Goal: Task Accomplishment & Management: Manage account settings

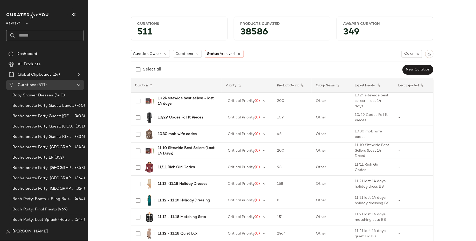
click at [17, 21] on span "Revolve" at bounding box center [13, 22] width 14 height 9
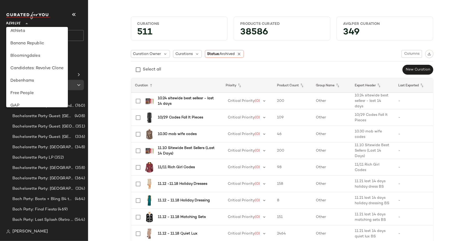
scroll to position [33, 0]
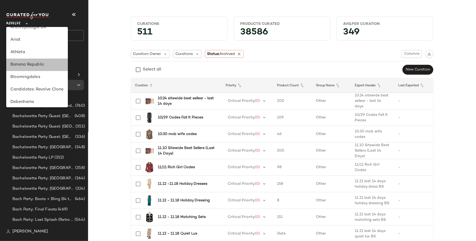
click at [38, 64] on div "Banana Republic" at bounding box center [36, 65] width 53 height 6
type input "**"
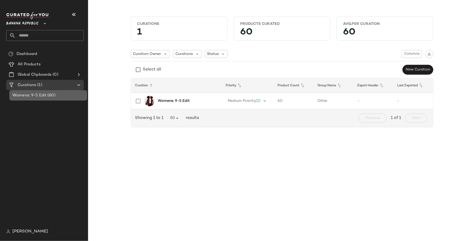
click at [61, 98] on div "Womens: 9-5 Edit (60)" at bounding box center [48, 96] width 74 height 6
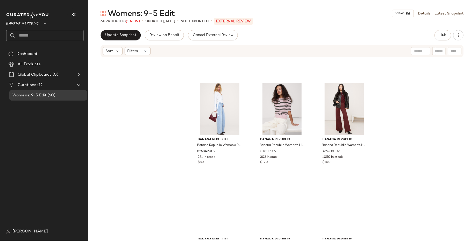
scroll to position [142, 0]
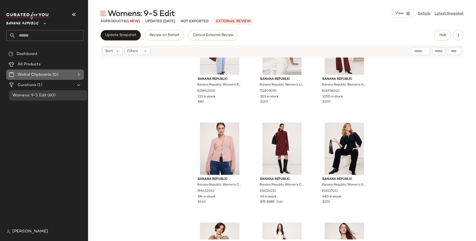
click at [68, 77] on div "Global Clipboards (0)" at bounding box center [45, 75] width 59 height 6
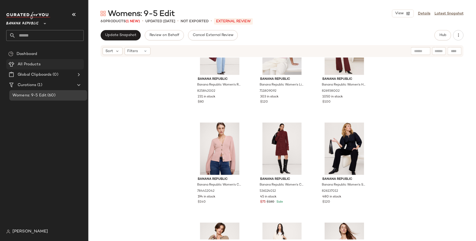
click at [62, 66] on div "All Products" at bounding box center [49, 64] width 66 height 6
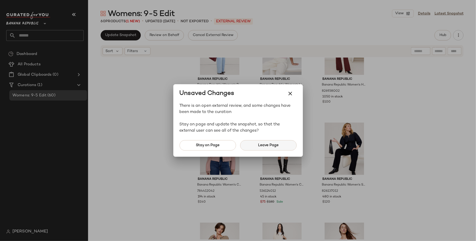
click at [259, 145] on span "Leave Page" at bounding box center [268, 145] width 21 height 4
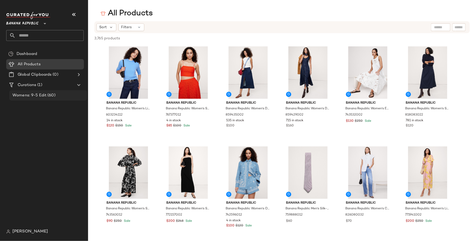
click at [63, 98] on div "Womens: 9-5 Edit (60)" at bounding box center [48, 96] width 74 height 6
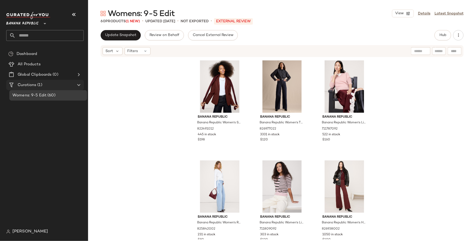
click at [56, 84] on div "Curations (1)" at bounding box center [45, 85] width 59 height 6
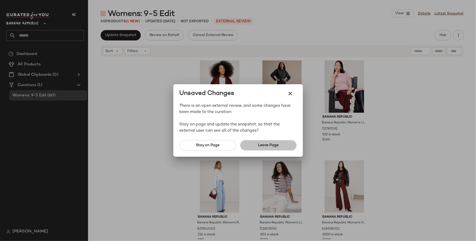
click at [281, 149] on button "Leave Page" at bounding box center [268, 145] width 57 height 10
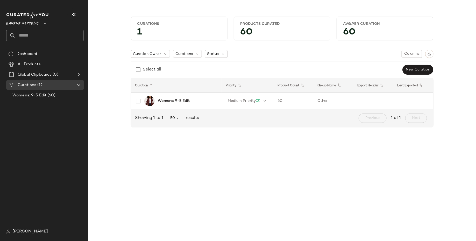
click at [214, 59] on div "Curation Owner Curations Status Columns Select all New Curation" at bounding box center [282, 62] width 303 height 25
click at [217, 55] on span "Status" at bounding box center [213, 53] width 12 height 5
click at [219, 71] on span "Archived" at bounding box center [226, 67] width 16 height 10
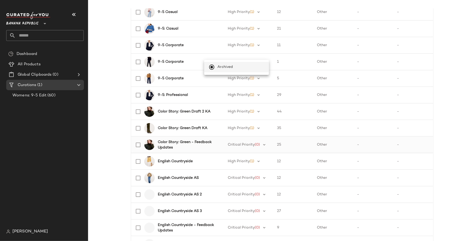
scroll to position [117, 0]
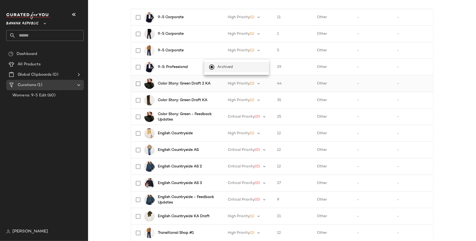
click at [196, 82] on b "Color Story: Green Draft 2 KA" at bounding box center [184, 83] width 53 height 5
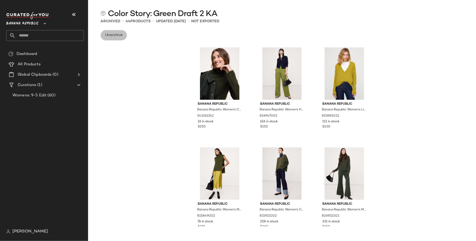
click at [116, 36] on span "Unarchive" at bounding box center [114, 35] width 18 height 4
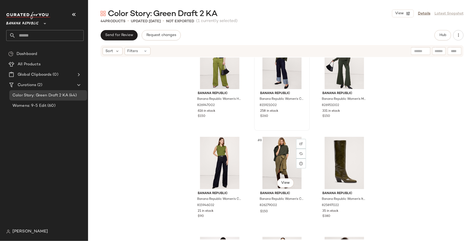
scroll to position [74, 0]
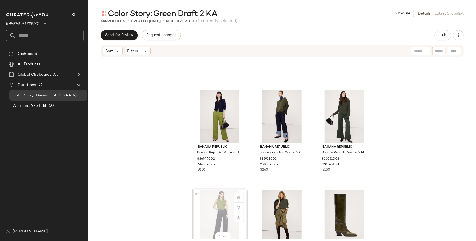
scroll to position [76, 0]
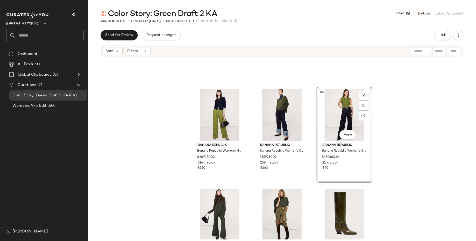
click at [178, 165] on div "Banana Republic Banana Republic Women's High-Rise Wide-Leg Studio Pant Cedar [P…" at bounding box center [282, 149] width 388 height 182
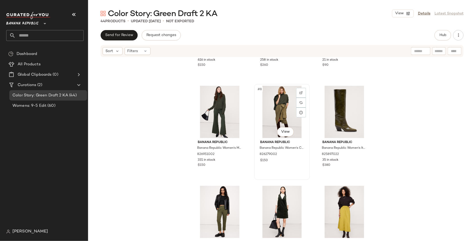
scroll to position [200, 0]
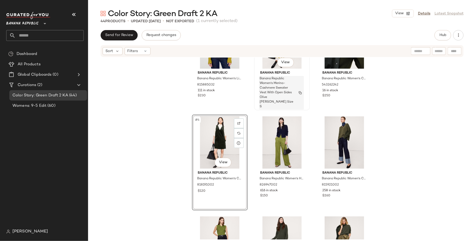
scroll to position [45, 0]
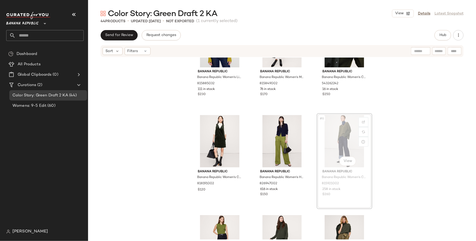
scroll to position [15, 0]
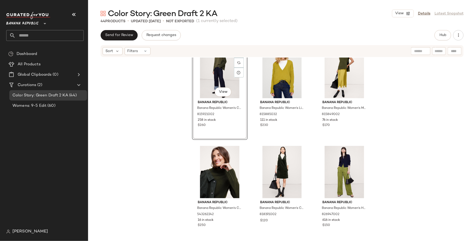
click at [160, 160] on div "#1 View Banana Republic Banana Republic Women's Cashmere Mixed-Stitch V-Neck Sw…" at bounding box center [282, 149] width 388 height 182
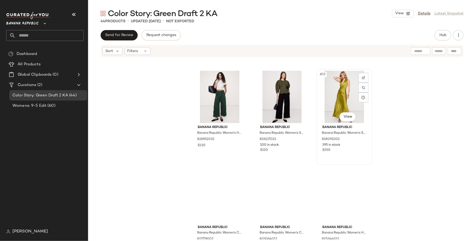
scroll to position [427, 0]
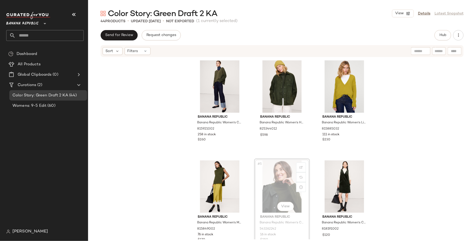
scroll to position [1, 0]
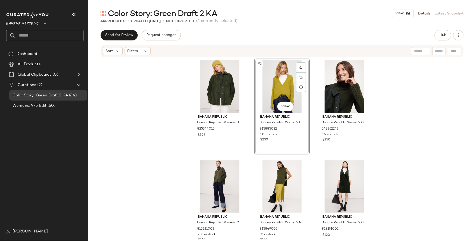
click at [144, 193] on div "Banana Republic Banana Republic Women's Heritage Suede Jacket Dark Trees Green …" at bounding box center [282, 149] width 388 height 182
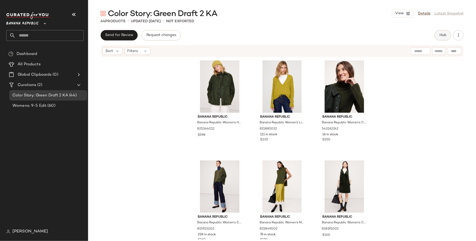
click at [440, 34] on span "Hub" at bounding box center [442, 35] width 7 height 4
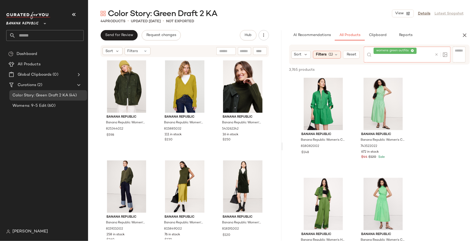
click at [424, 50] on div "womens green outfits" at bounding box center [403, 55] width 59 height 16
click at [411, 51] on icon at bounding box center [412, 50] width 3 height 3
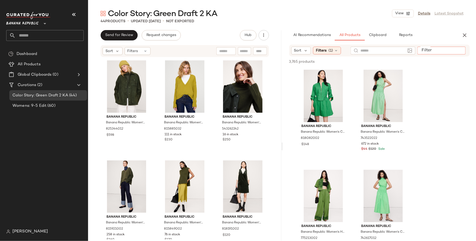
click at [457, 50] on input "Filter" at bounding box center [442, 50] width 44 height 5
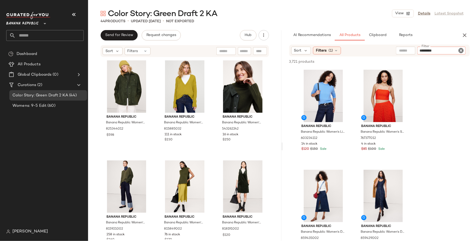
type input "**********"
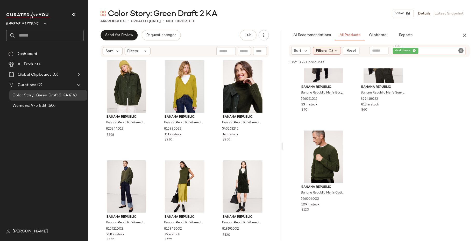
scroll to position [230, 0]
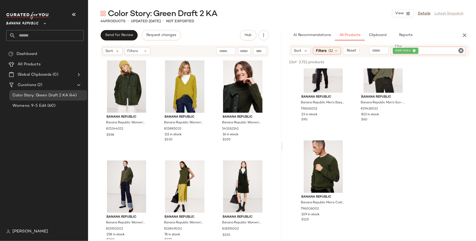
click at [415, 50] on icon at bounding box center [414, 50] width 3 height 3
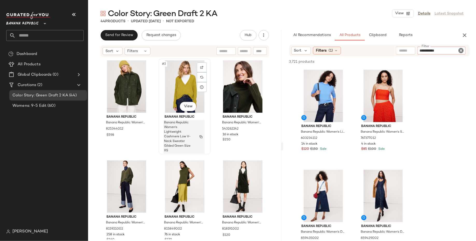
type input "**********"
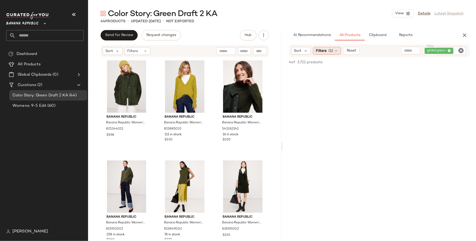
click at [333, 50] on div "Filters (1)" at bounding box center [327, 51] width 28 height 8
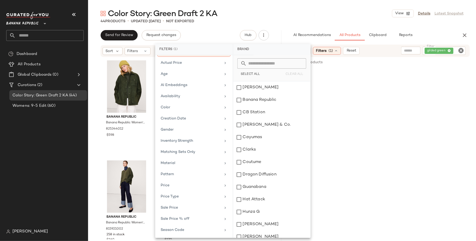
scroll to position [45, 0]
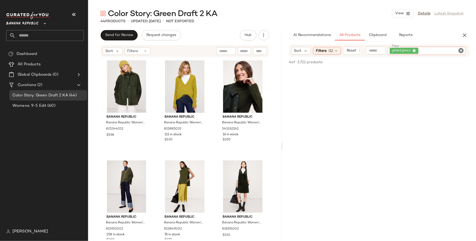
click at [450, 50] on div "gilded green" at bounding box center [427, 51] width 78 height 8
click at [415, 51] on icon at bounding box center [414, 50] width 3 height 3
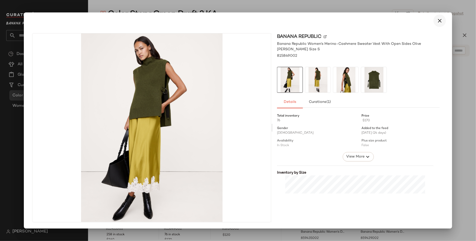
click at [436, 24] on button "button" at bounding box center [440, 21] width 12 height 12
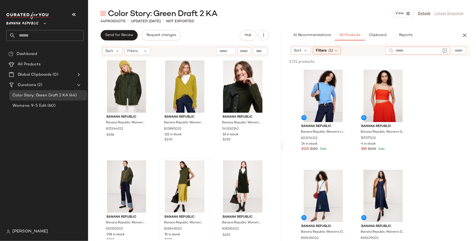
click at [445, 50] on div at bounding box center [418, 51] width 65 height 8
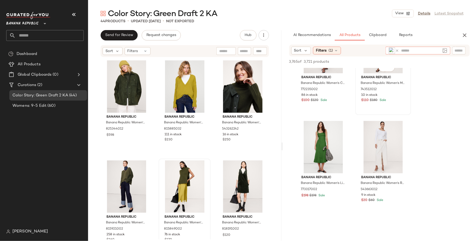
scroll to position [1282, 0]
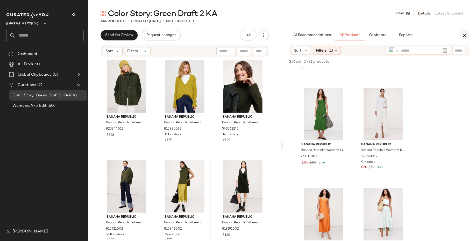
click at [467, 33] on icon "button" at bounding box center [465, 35] width 6 height 6
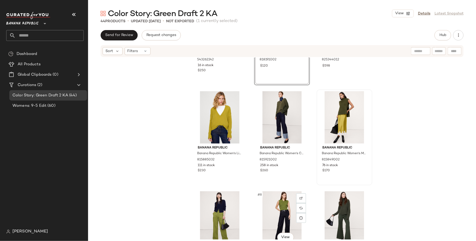
scroll to position [82, 0]
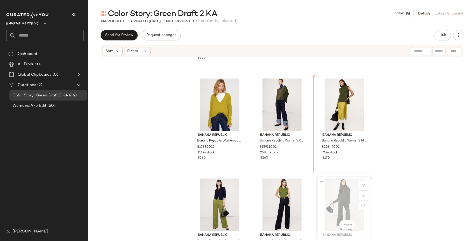
scroll to position [83, 0]
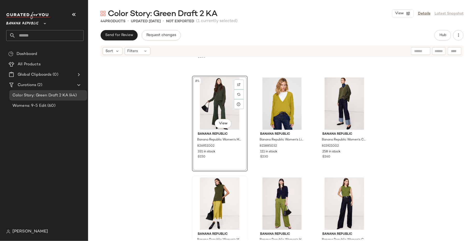
click at [148, 174] on div "Banana Republic Banana Republic Women's Cashmere Turtleneck Sweater Dark Trees …" at bounding box center [282, 149] width 388 height 182
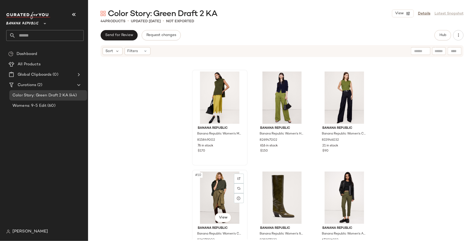
scroll to position [220, 0]
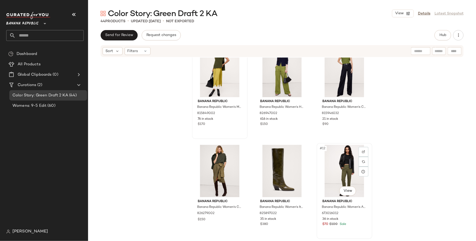
click at [336, 158] on div "#12 View" at bounding box center [345, 171] width 52 height 52
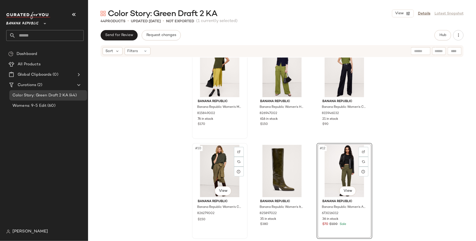
click at [214, 173] on div "#10 View" at bounding box center [220, 171] width 52 height 52
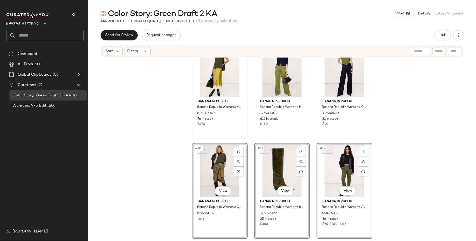
click at [176, 177] on div "Banana Republic Banana Republic Women's Merino-Cashmere Sweater Vest With Open …" at bounding box center [282, 149] width 388 height 182
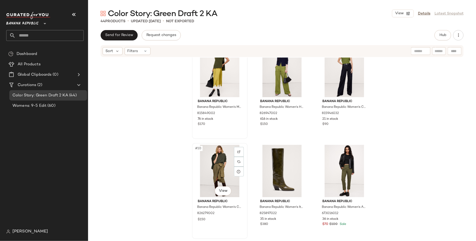
click at [219, 167] on div "#10 View" at bounding box center [220, 171] width 52 height 52
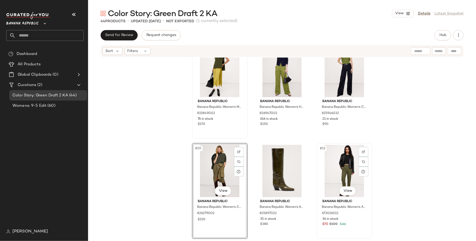
click at [336, 167] on div "#12 View" at bounding box center [345, 171] width 52 height 52
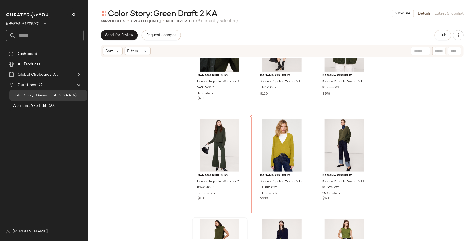
scroll to position [41, 0]
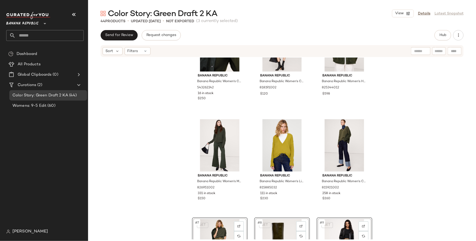
click at [163, 165] on div "Banana Republic Banana Republic Women's Cashmere Turtleneck Sweater Dark Trees …" at bounding box center [282, 149] width 388 height 182
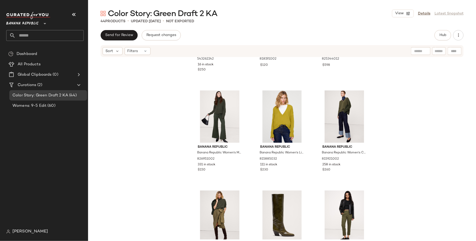
scroll to position [92, 0]
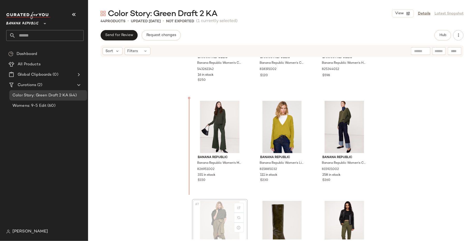
scroll to position [9, 0]
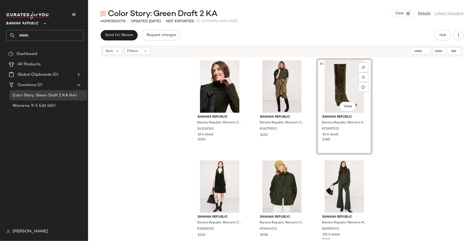
click at [166, 126] on div "Banana Republic Banana Republic Women's Cashmere Turtleneck Sweater Dark Trees …" at bounding box center [282, 149] width 388 height 182
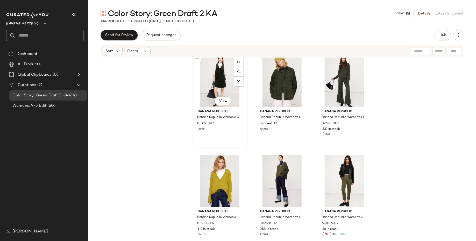
scroll to position [121, 0]
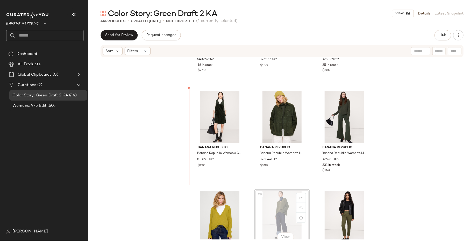
scroll to position [46, 0]
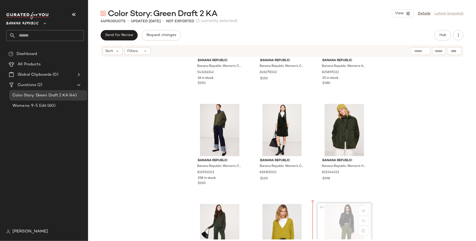
scroll to position [64, 0]
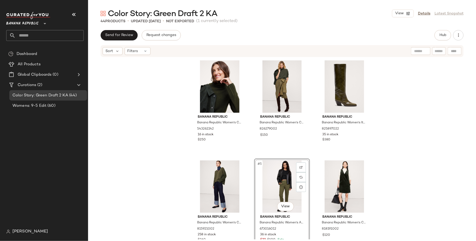
click at [158, 187] on div "Banana Republic Banana Republic Women's Cashmere Turtleneck Sweater Dark Trees …" at bounding box center [282, 149] width 388 height 182
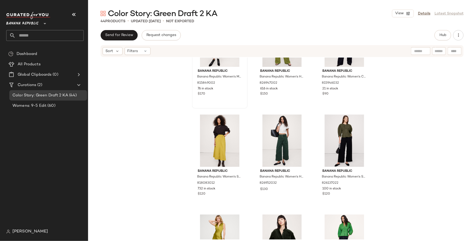
scroll to position [415, 0]
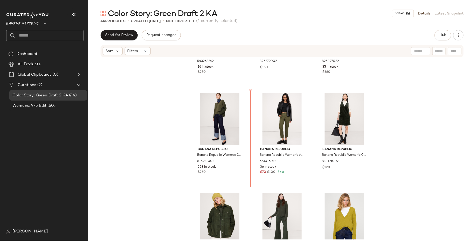
scroll to position [56, 0]
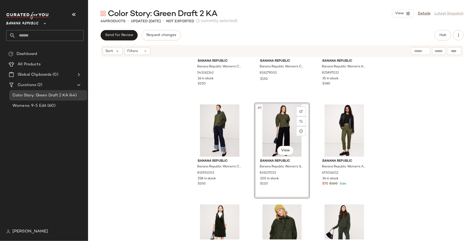
click at [155, 158] on div "Banana Republic Banana Republic Women's Cashmere Turtleneck Sweater Dark Trees …" at bounding box center [282, 149] width 388 height 182
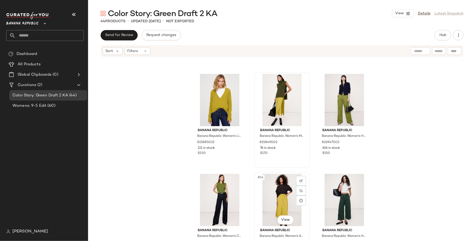
scroll to position [290, 0]
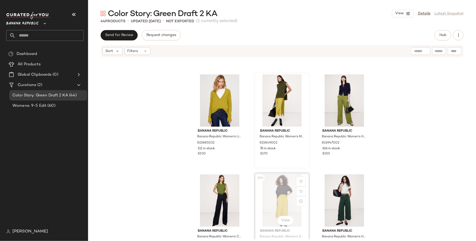
scroll to position [291, 0]
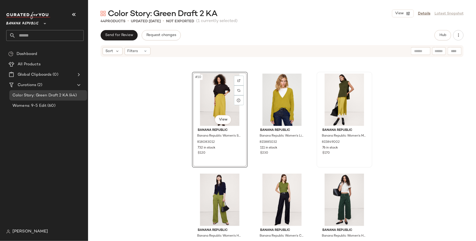
click at [180, 170] on div "#10 View Banana Republic Banana Republic Women's Stretch-Cotton Utility Midi Sk…" at bounding box center [282, 149] width 388 height 182
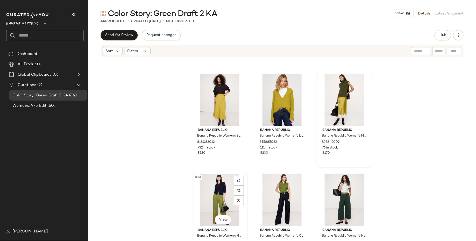
scroll to position [292, 0]
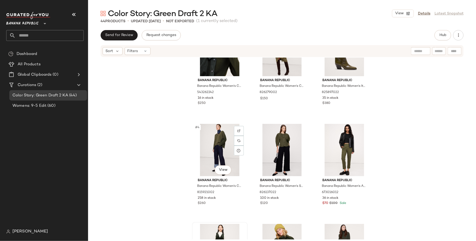
scroll to position [35, 0]
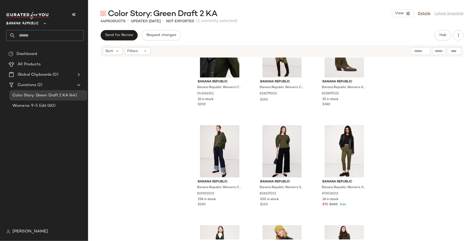
drag, startPoint x: 267, startPoint y: 187, endPoint x: 435, endPoint y: 1, distance: 251.8
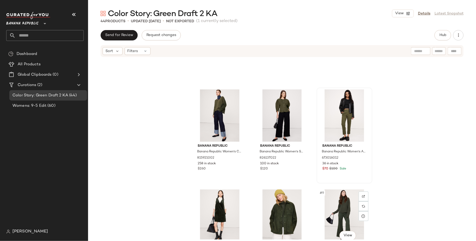
scroll to position [74, 0]
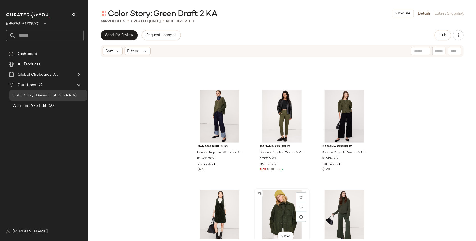
click at [275, 211] on div "#8 View" at bounding box center [282, 216] width 52 height 52
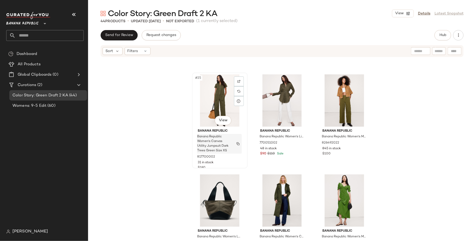
scroll to position [835, 0]
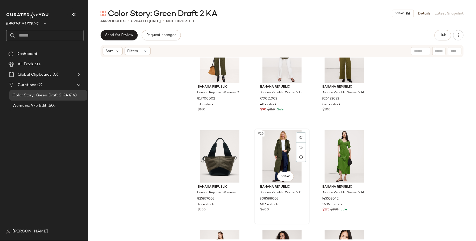
click at [278, 156] on div "#29 View" at bounding box center [282, 156] width 52 height 52
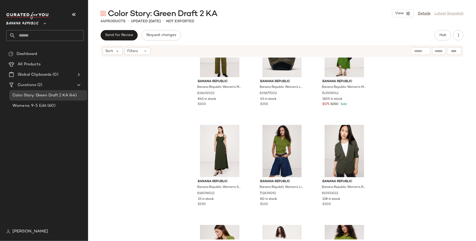
scroll to position [990, 0]
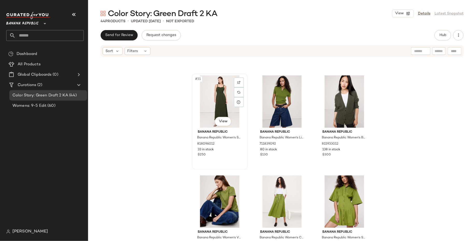
click at [212, 108] on div "#31 View" at bounding box center [220, 101] width 52 height 52
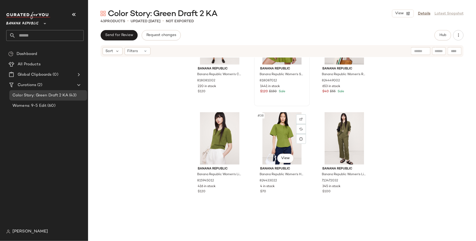
scroll to position [1159, 0]
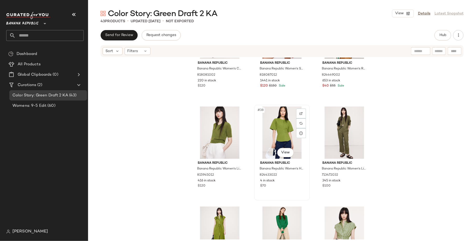
click at [279, 141] on div "#38 View" at bounding box center [282, 133] width 52 height 52
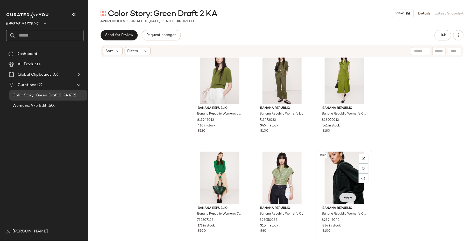
scroll to position [1220, 0]
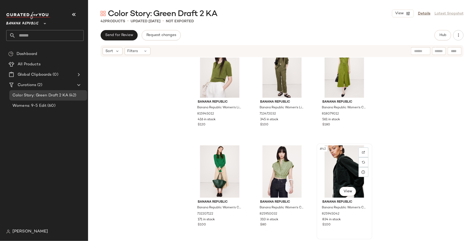
click at [332, 170] on div "#42 View" at bounding box center [345, 171] width 52 height 52
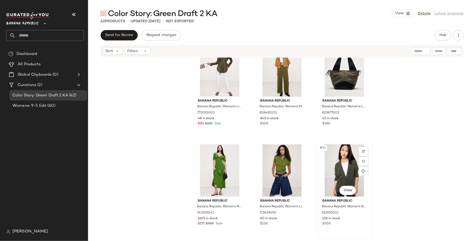
scroll to position [919, 0]
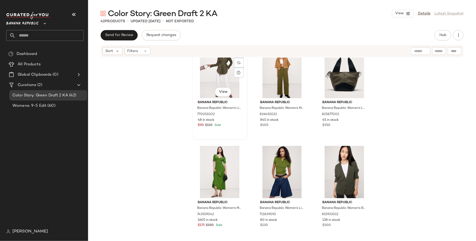
click at [213, 73] on div "#28 View" at bounding box center [220, 72] width 52 height 52
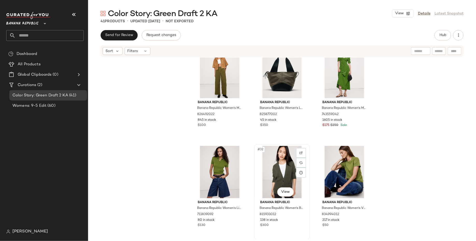
click at [282, 177] on div "#32 View" at bounding box center [282, 172] width 52 height 52
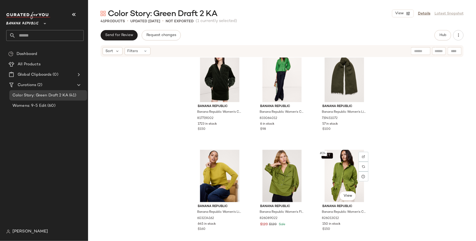
scroll to position [580, 0]
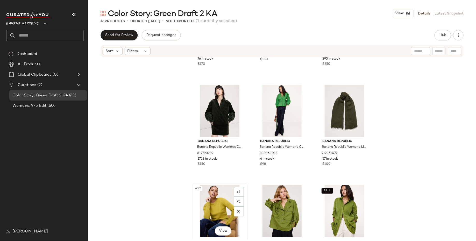
click at [205, 199] on div "#22 View" at bounding box center [220, 211] width 52 height 52
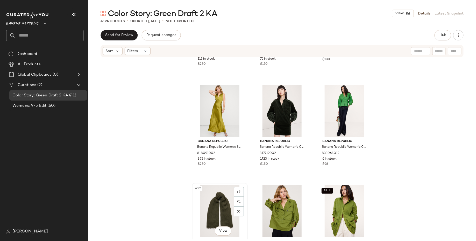
click at [208, 205] on div "#22 View" at bounding box center [220, 211] width 52 height 52
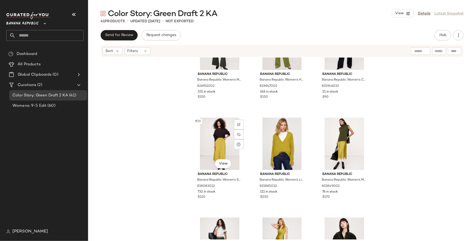
scroll to position [531, 0]
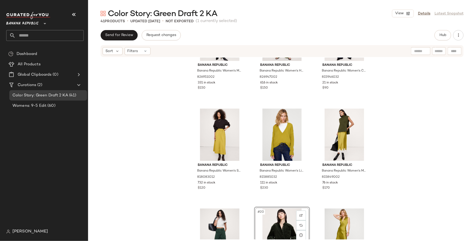
scroll to position [455, 0]
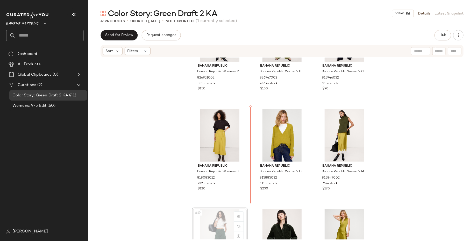
scroll to position [456, 0]
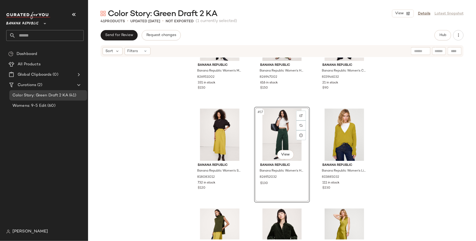
click at [173, 186] on div "Banana Republic Banana Republic Women's Mid-Rise Flare Italian Twill Pant Green…" at bounding box center [282, 149] width 388 height 182
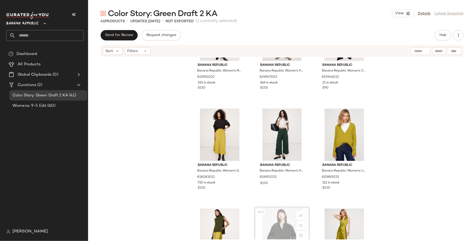
scroll to position [457, 0]
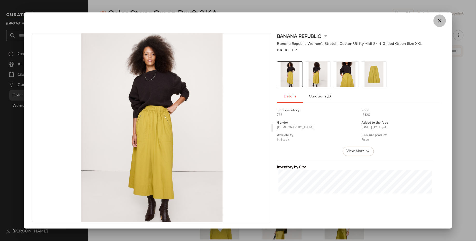
click at [443, 24] on button "button" at bounding box center [440, 21] width 12 height 12
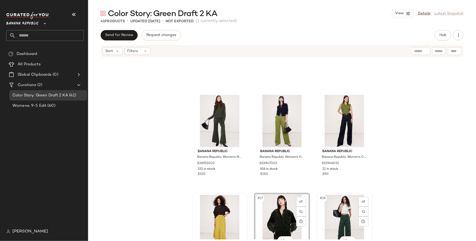
scroll to position [369, 0]
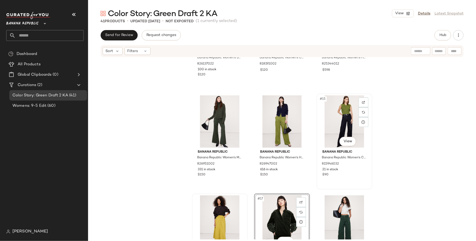
click at [341, 118] on div "#15 View" at bounding box center [345, 121] width 52 height 52
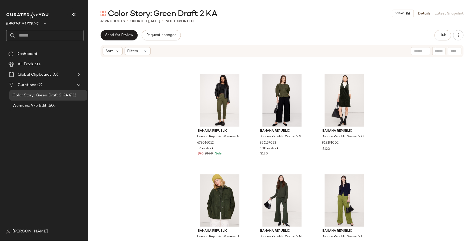
scroll to position [289, 0]
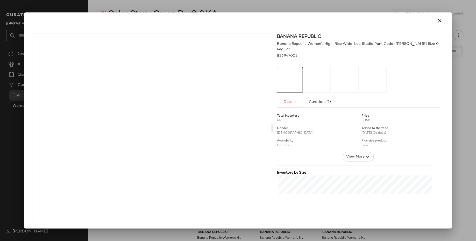
drag, startPoint x: 337, startPoint y: 216, endPoint x: 329, endPoint y: 214, distance: 8.3
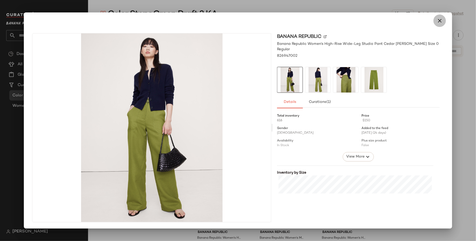
click at [440, 19] on icon "button" at bounding box center [440, 21] width 6 height 6
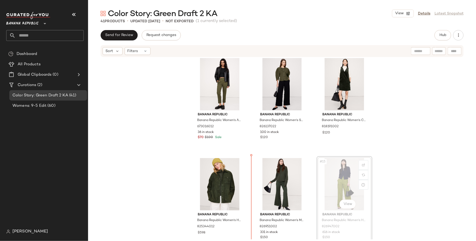
scroll to position [309, 0]
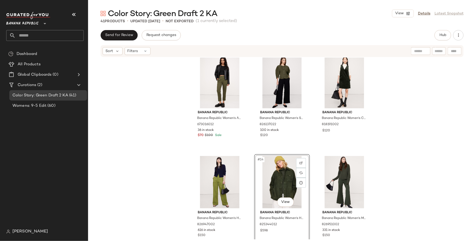
click at [179, 182] on div "Banana Republic Banana Republic Women's All Day Pant Spiced [PERSON_NAME] Size …" at bounding box center [282, 149] width 388 height 182
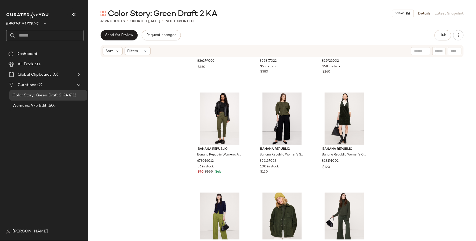
scroll to position [272, 0]
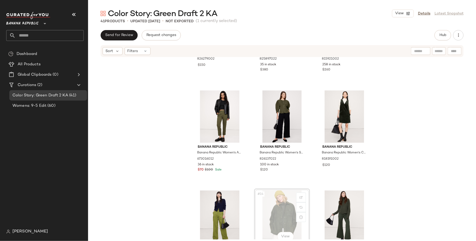
scroll to position [275, 0]
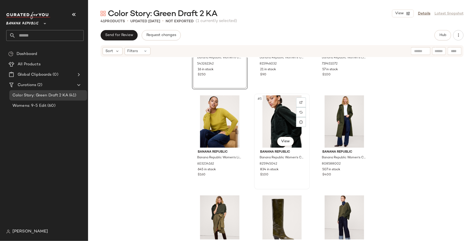
scroll to position [66, 0]
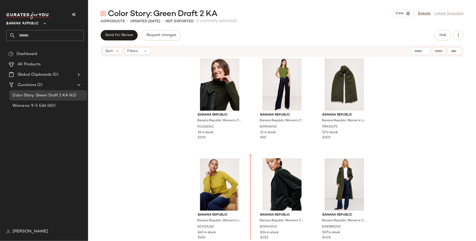
scroll to position [2, 0]
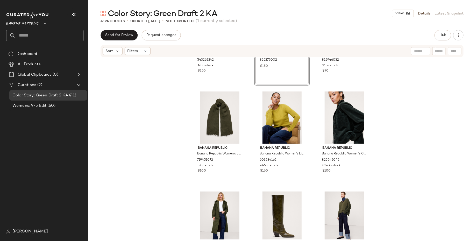
scroll to position [95, 0]
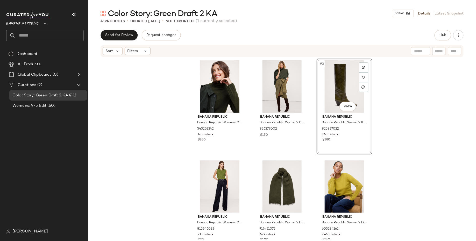
click at [161, 172] on div "Banana Republic Banana Republic Women's Cashmere Turtleneck Sweater Dark Trees …" at bounding box center [282, 149] width 388 height 182
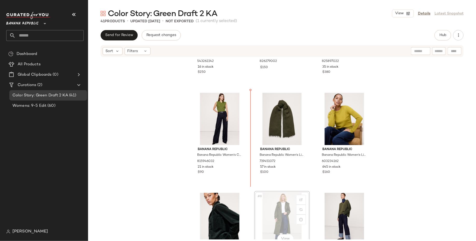
scroll to position [69, 0]
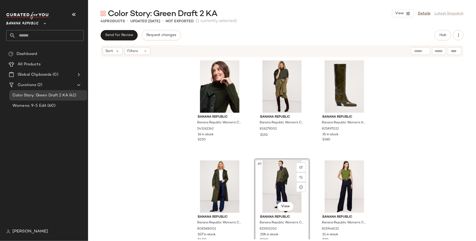
click at [174, 192] on div "Banana Republic Banana Republic Women's Cashmere Turtleneck Sweater Dark Trees …" at bounding box center [282, 149] width 388 height 182
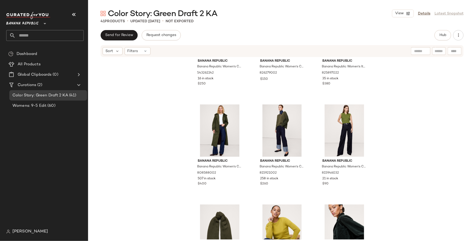
scroll to position [58, 0]
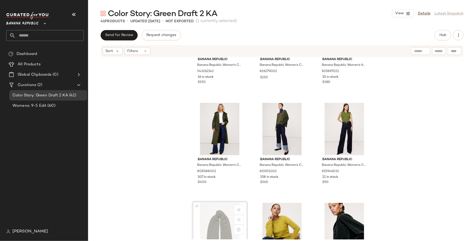
scroll to position [59, 0]
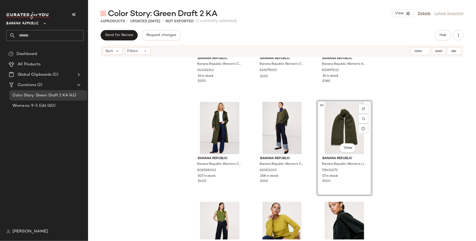
click at [174, 173] on div "Banana Republic Banana Republic Women's Cashmere Turtleneck Sweater Dark Trees …" at bounding box center [282, 149] width 388 height 182
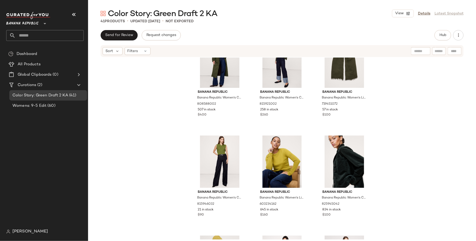
scroll to position [125, 0]
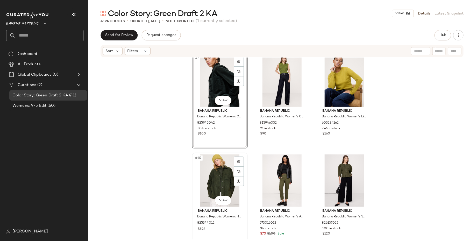
scroll to position [218, 0]
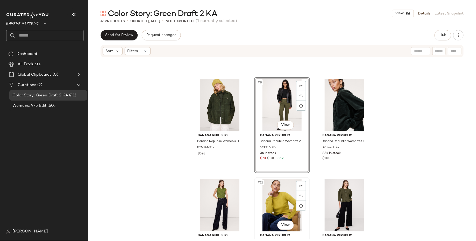
scroll to position [185, 0]
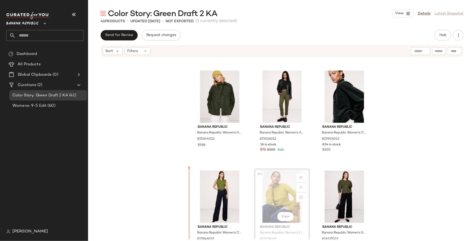
scroll to position [209, 0]
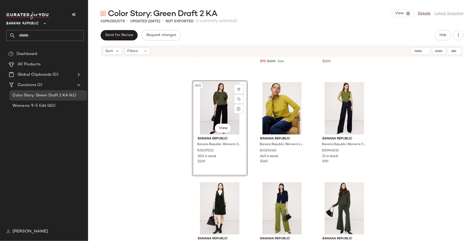
scroll to position [283, 0]
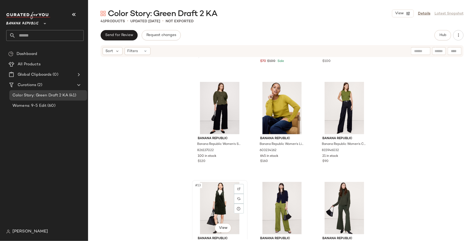
scroll to position [284, 0]
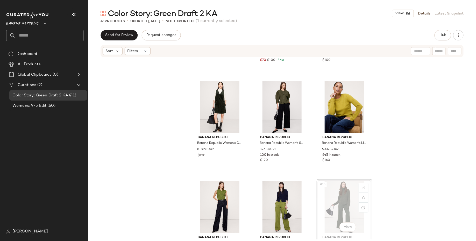
scroll to position [285, 0]
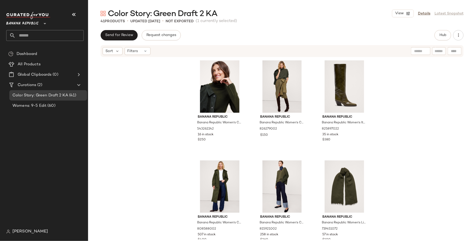
click at [140, 144] on div "Banana Republic Banana Republic Women's Cashmere Turtleneck Sweater Dark Trees …" at bounding box center [282, 149] width 388 height 182
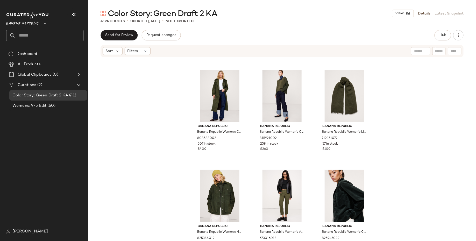
scroll to position [91, 0]
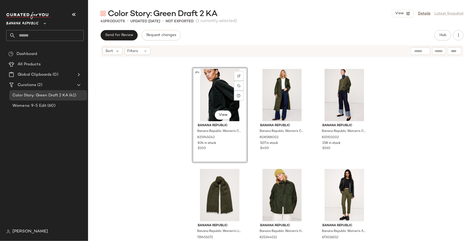
click at [158, 184] on div "Banana Republic Banana Republic Women's Cashmere Turtleneck Sweater Dark Trees …" at bounding box center [282, 149] width 388 height 182
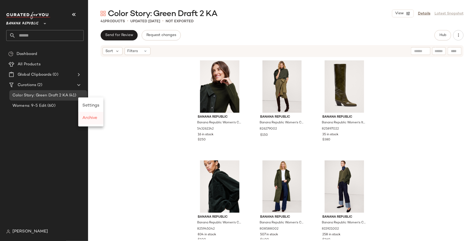
click at [90, 120] on span "Archive" at bounding box center [89, 118] width 15 height 4
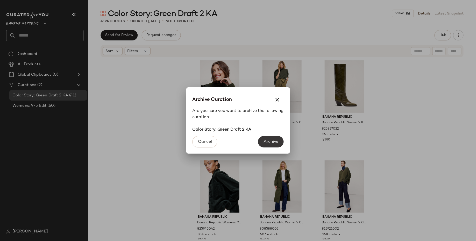
click at [273, 146] on button "Archive" at bounding box center [270, 141] width 25 height 11
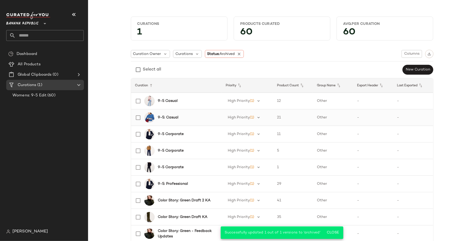
click at [165, 118] on b "9-5: Casual" at bounding box center [168, 117] width 20 height 5
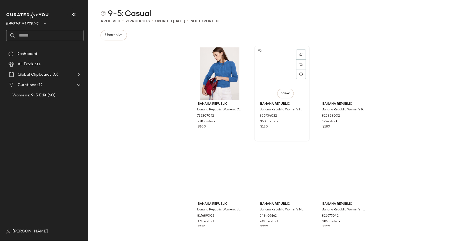
click at [284, 61] on div "#2 View" at bounding box center [282, 73] width 52 height 52
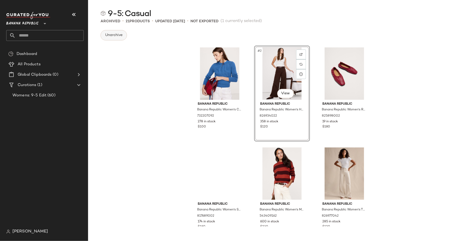
click at [119, 33] on span "Unarchive" at bounding box center [114, 35] width 18 height 4
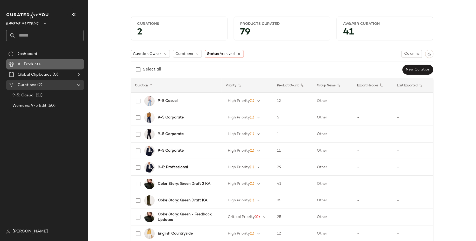
click at [56, 66] on div "All Products" at bounding box center [49, 64] width 66 height 6
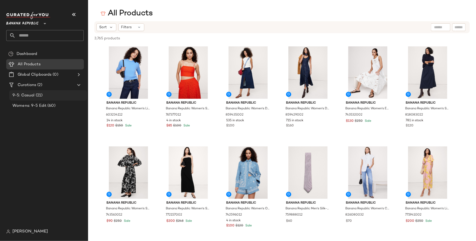
click at [18, 97] on span "9-5: Casual" at bounding box center [23, 96] width 22 height 6
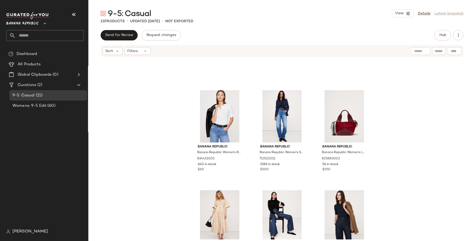
scroll to position [116, 0]
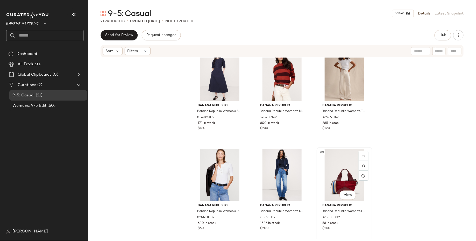
click at [346, 170] on div "#9 View" at bounding box center [345, 175] width 52 height 52
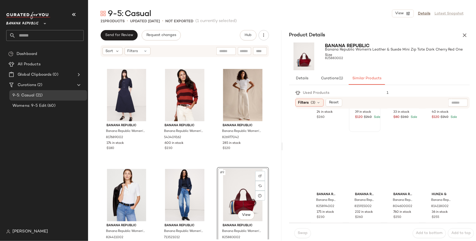
scroll to position [305, 0]
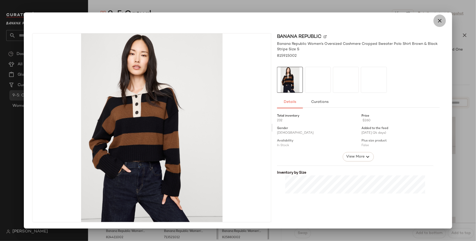
click at [441, 17] on button "button" at bounding box center [440, 21] width 12 height 12
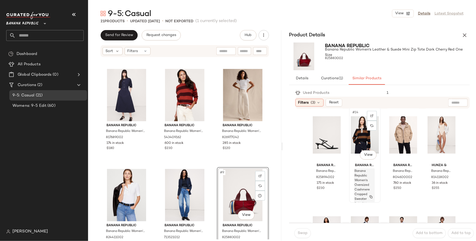
scroll to position [293, 0]
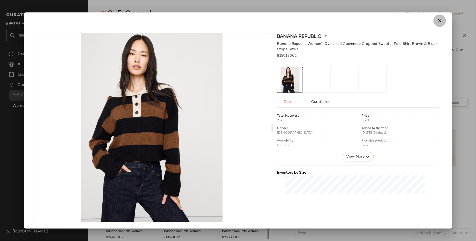
click at [439, 19] on icon "button" at bounding box center [440, 21] width 6 height 6
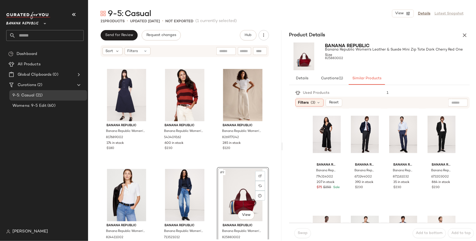
scroll to position [486, 0]
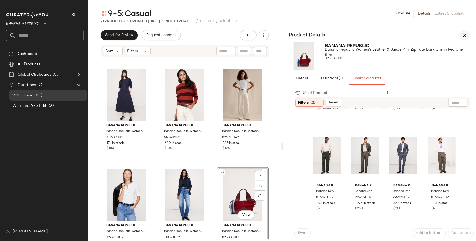
click at [465, 35] on icon "button" at bounding box center [465, 35] width 6 height 6
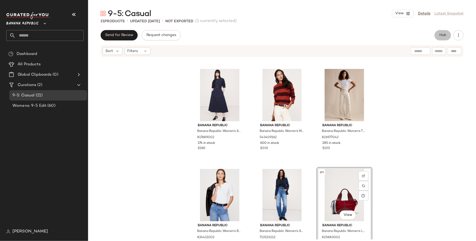
click at [446, 39] on button "Hub" at bounding box center [443, 35] width 17 height 10
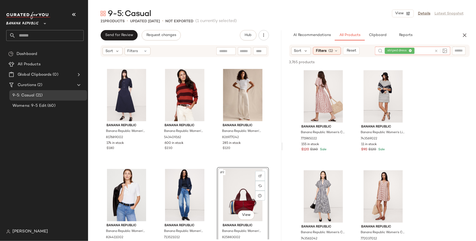
click at [421, 50] on div "striped dress" at bounding box center [408, 51] width 47 height 8
click at [410, 50] on icon at bounding box center [410, 50] width 3 height 3
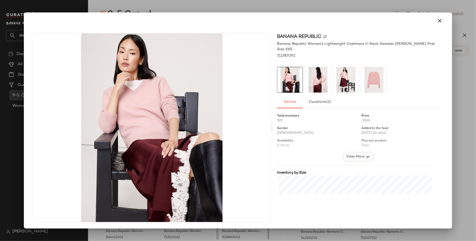
click at [351, 82] on img at bounding box center [345, 79] width 25 height 25
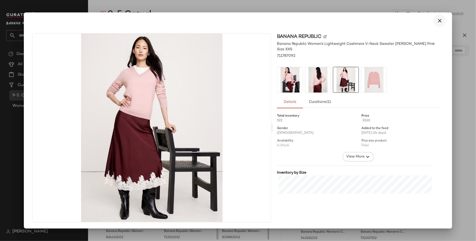
click at [439, 19] on icon "button" at bounding box center [440, 21] width 6 height 6
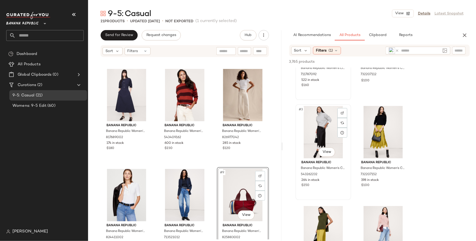
scroll to position [127, 0]
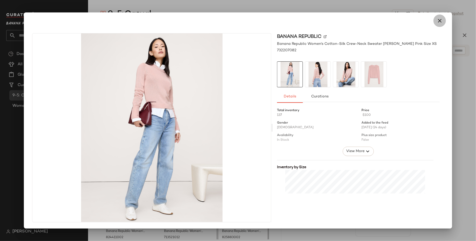
click at [439, 18] on icon "button" at bounding box center [440, 21] width 6 height 6
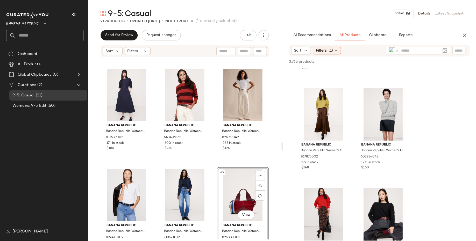
scroll to position [382, 0]
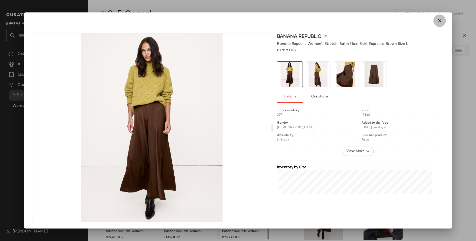
click at [436, 25] on button "button" at bounding box center [440, 21] width 12 height 12
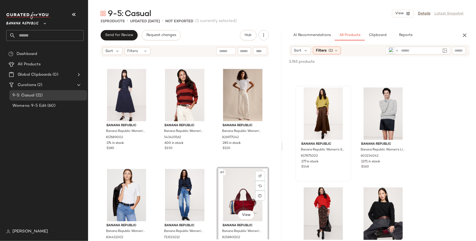
click at [397, 51] on icon at bounding box center [397, 51] width 4 height 4
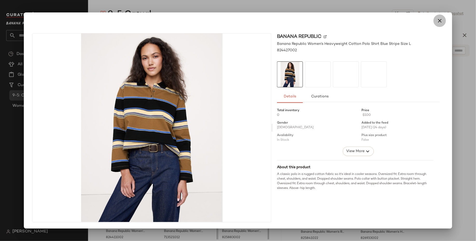
click at [438, 19] on icon "button" at bounding box center [440, 21] width 6 height 6
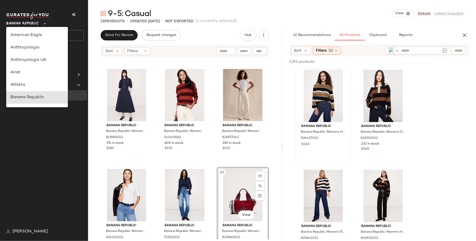
click at [27, 24] on span "Banana Republic" at bounding box center [22, 22] width 32 height 9
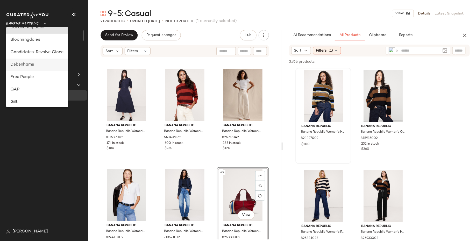
scroll to position [72, 0]
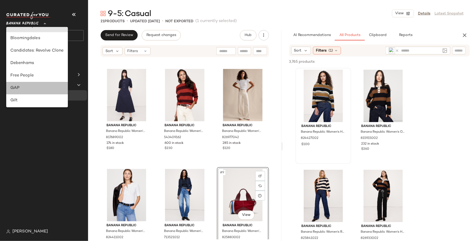
click at [36, 84] on div "GAP" at bounding box center [37, 88] width 62 height 12
type input "**"
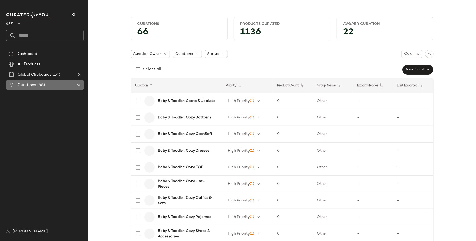
click at [36, 84] on span "Curations" at bounding box center [27, 85] width 19 height 6
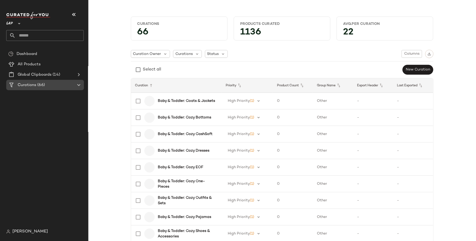
click at [66, 84] on div "Curations (66)" at bounding box center [45, 85] width 59 height 6
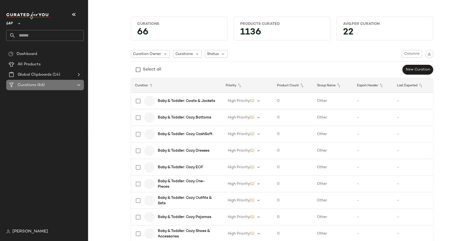
click at [84, 84] on Curations "Curations (66)" at bounding box center [45, 85] width 78 height 10
click at [80, 84] on icon at bounding box center [79, 85] width 6 height 6
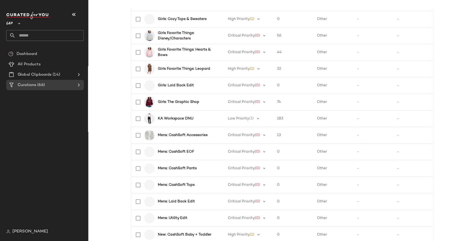
scroll to position [503, 0]
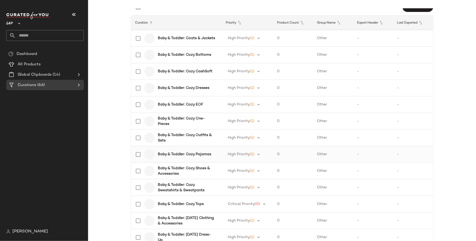
scroll to position [57, 0]
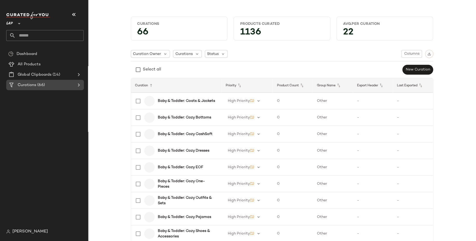
click at [75, 87] on div at bounding box center [78, 85] width 7 height 6
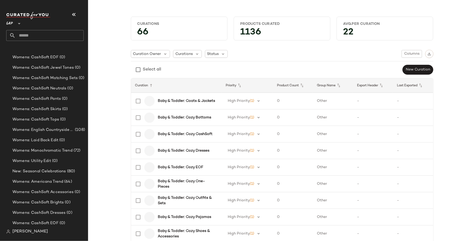
scroll to position [75, 0]
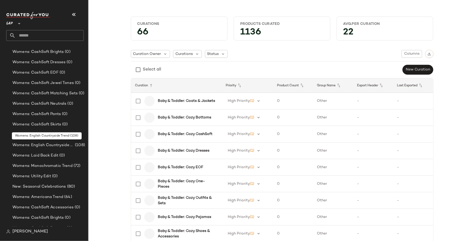
click at [65, 147] on span "Womens: English Countryside Trend" at bounding box center [42, 145] width 61 height 6
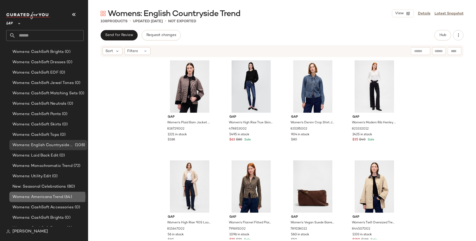
click at [61, 197] on span "Womens: Americana Trend" at bounding box center [37, 197] width 51 height 6
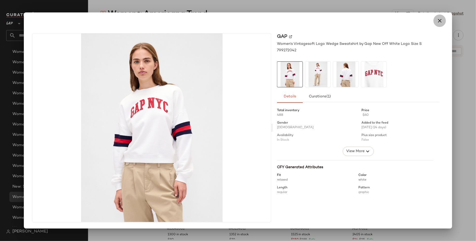
click at [439, 25] on button "button" at bounding box center [440, 21] width 12 height 12
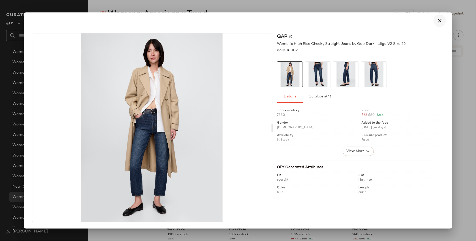
click at [442, 23] on icon "button" at bounding box center [440, 21] width 6 height 6
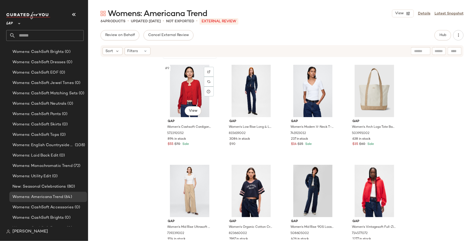
scroll to position [215, 0]
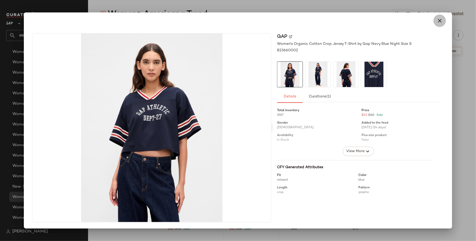
click at [440, 19] on icon "button" at bounding box center [440, 21] width 6 height 6
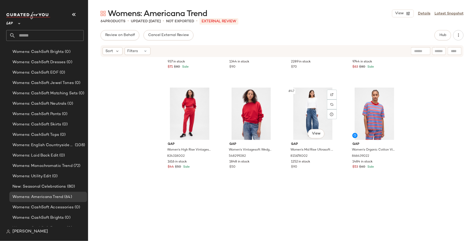
scroll to position [1108, 0]
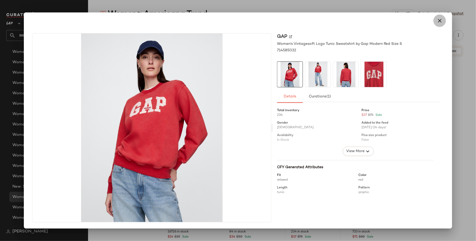
click at [439, 21] on icon "button" at bounding box center [440, 21] width 6 height 6
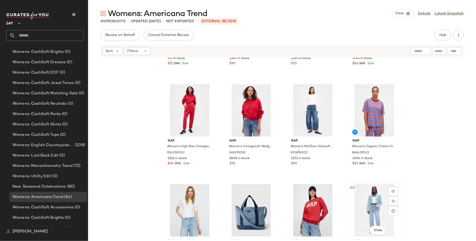
scroll to position [1080, 0]
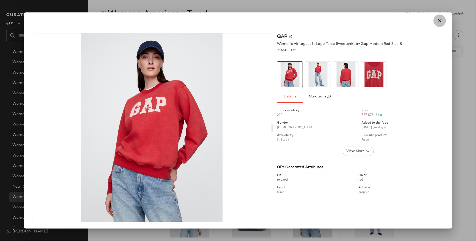
click at [441, 18] on icon "button" at bounding box center [440, 21] width 6 height 6
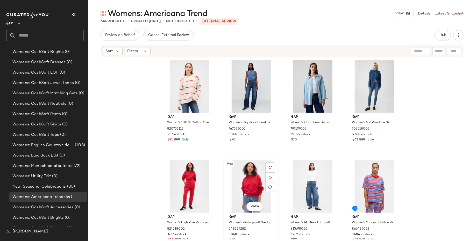
scroll to position [997, 0]
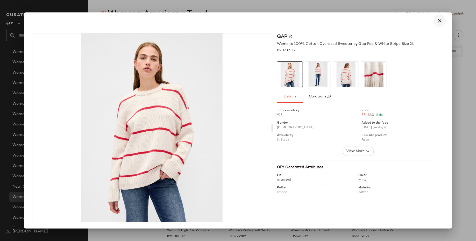
click at [440, 23] on icon "button" at bounding box center [440, 21] width 6 height 6
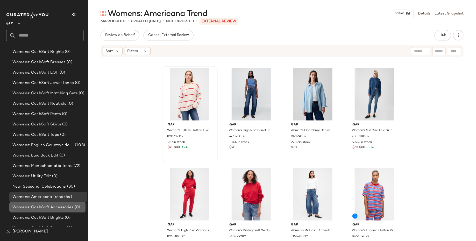
click at [36, 210] on span "Womens: CashSoft Accessories" at bounding box center [42, 208] width 61 height 6
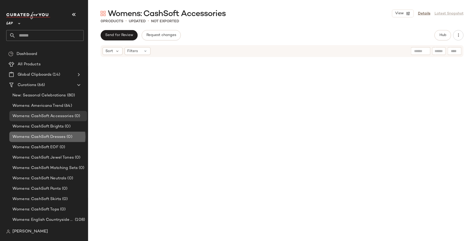
click at [53, 141] on div "Womens: CashSoft Dresses (0)" at bounding box center [48, 137] width 78 height 10
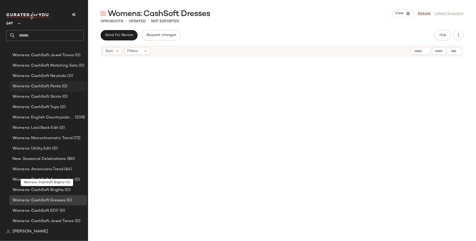
scroll to position [6, 0]
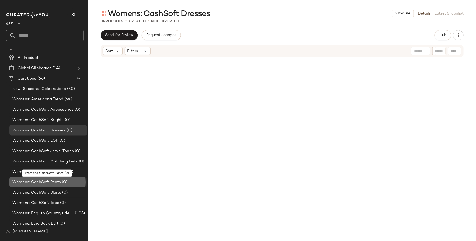
click at [53, 185] on span "Womens: CashSoft Pants" at bounding box center [36, 182] width 48 height 6
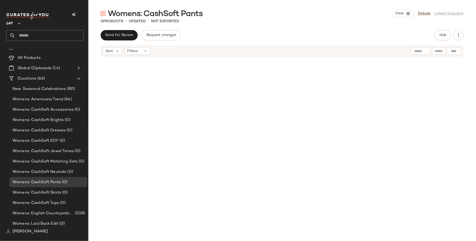
click at [61, 37] on input "text" at bounding box center [50, 35] width 68 height 11
type input "******"
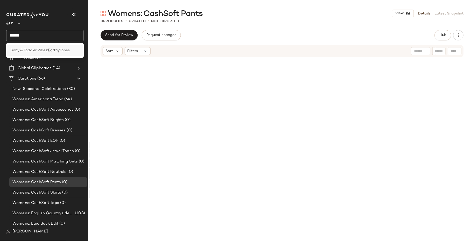
click at [45, 49] on span "Baby & Toddler Vibes:" at bounding box center [29, 50] width 38 height 5
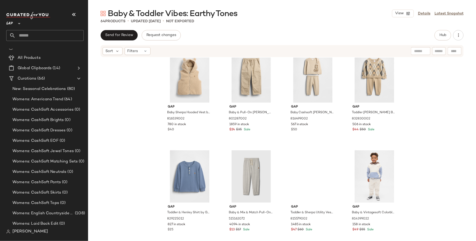
scroll to position [515, 0]
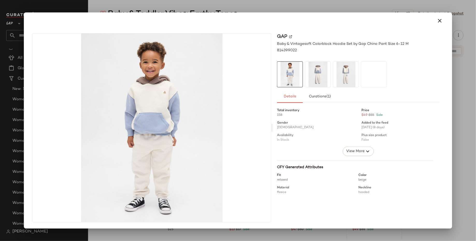
click at [317, 71] on img at bounding box center [317, 74] width 25 height 25
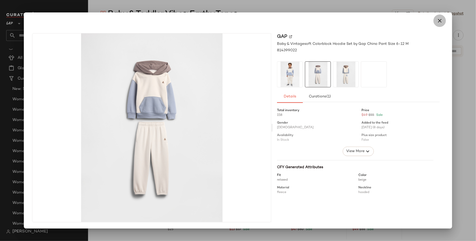
click at [437, 22] on button "button" at bounding box center [440, 21] width 12 height 12
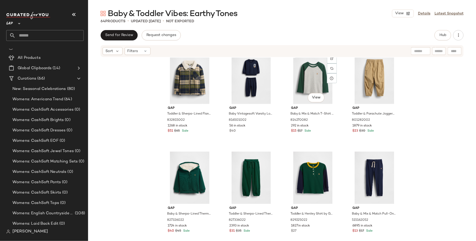
scroll to position [1129, 0]
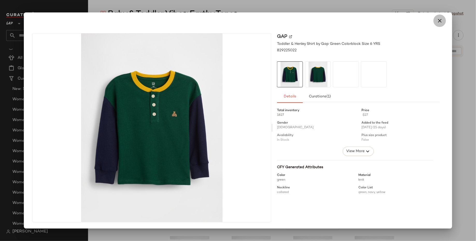
click at [441, 22] on icon "button" at bounding box center [440, 21] width 6 height 6
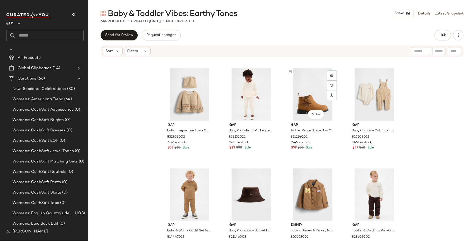
scroll to position [108, 0]
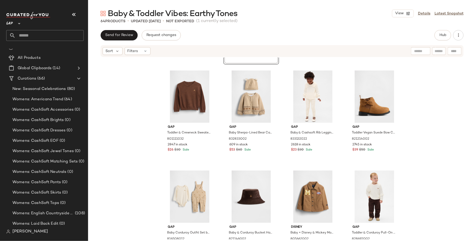
scroll to position [111, 0]
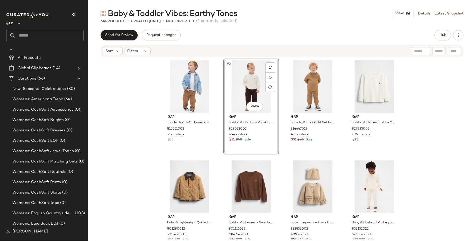
click at [146, 143] on div "Gap Toddler & Pull-On Barrel Pants by Gap Kola Nut Size 12-18 M 815561002 717 i…" at bounding box center [282, 149] width 388 height 182
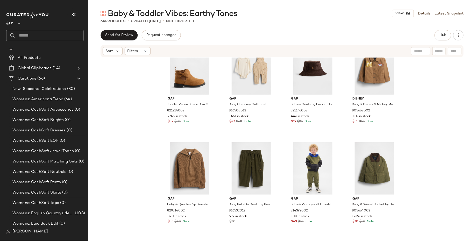
scroll to position [382, 0]
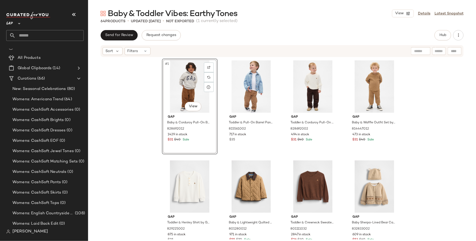
click at [128, 133] on div "#1 View Gap Baby & Corduroy Pull-On Baggy Pants by Gap Kola Brown Size 6-12 M 8…" at bounding box center [282, 149] width 388 height 182
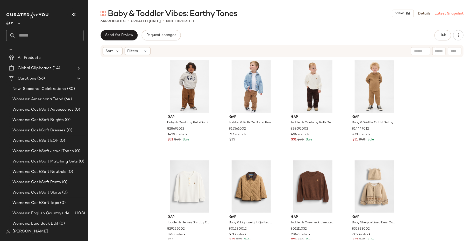
click at [446, 15] on link "Latest Snapshot" at bounding box center [449, 13] width 29 height 5
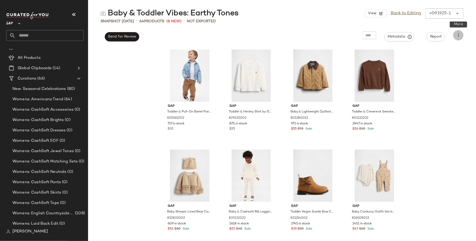
click at [456, 35] on icon "button" at bounding box center [458, 35] width 5 height 5
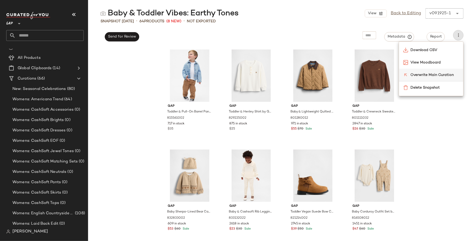
click at [440, 77] on span "Overwrite Main Curation" at bounding box center [435, 74] width 49 height 5
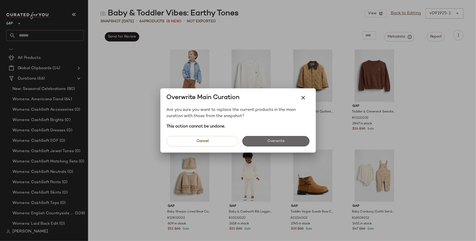
click at [276, 144] on button "Overwrite" at bounding box center [276, 141] width 67 height 10
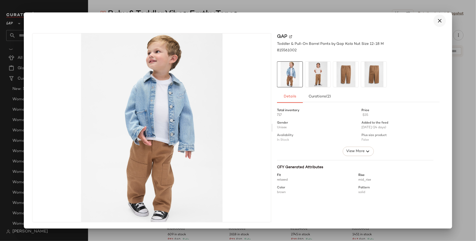
click at [443, 18] on icon "button" at bounding box center [440, 21] width 6 height 6
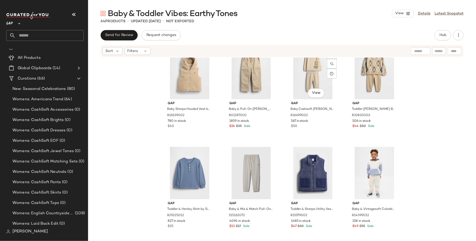
scroll to position [576, 0]
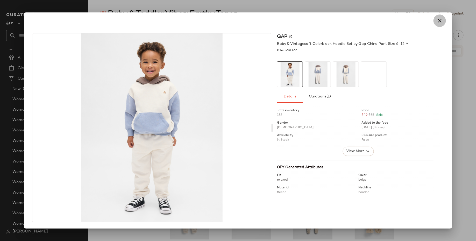
click at [442, 20] on icon "button" at bounding box center [440, 21] width 6 height 6
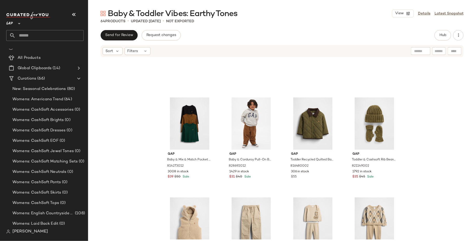
scroll to position [313, 0]
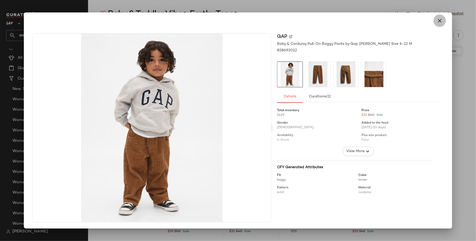
click at [441, 21] on icon "button" at bounding box center [440, 21] width 6 height 6
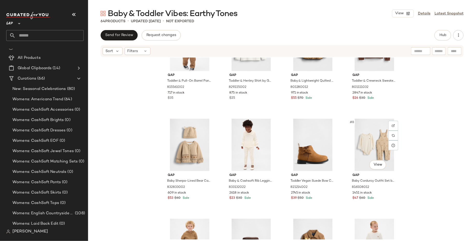
scroll to position [0, 0]
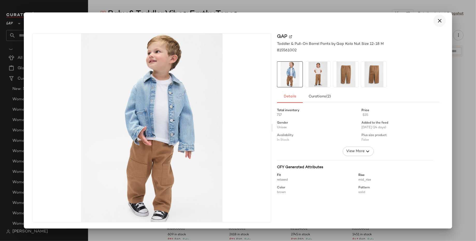
click at [439, 20] on icon "button" at bounding box center [440, 21] width 6 height 6
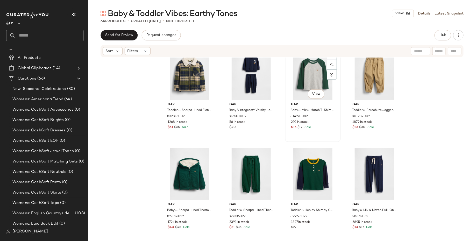
scroll to position [1125, 0]
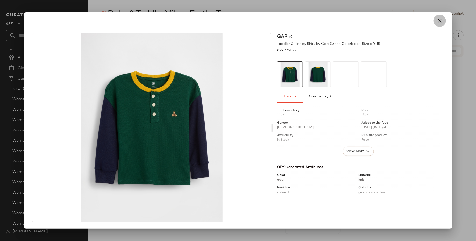
click at [439, 18] on icon "button" at bounding box center [440, 21] width 6 height 6
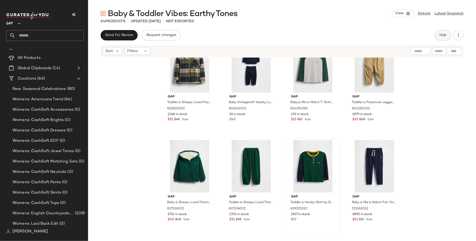
click at [442, 37] on span "Hub" at bounding box center [442, 35] width 7 height 4
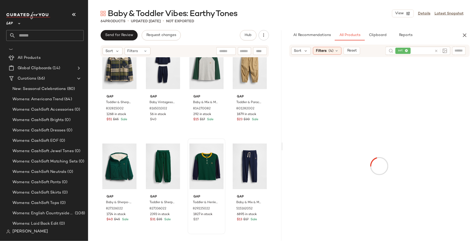
click at [407, 50] on icon at bounding box center [406, 50] width 3 height 3
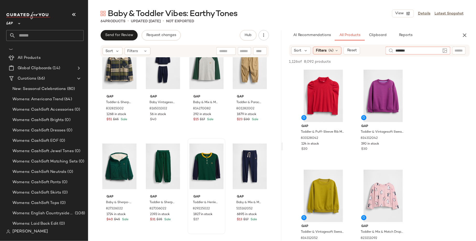
type input "********"
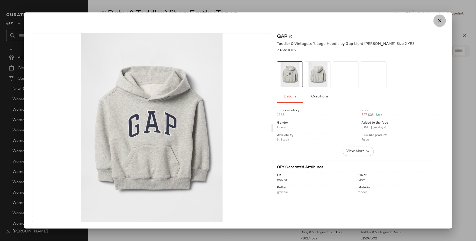
click at [436, 17] on button "button" at bounding box center [440, 21] width 12 height 12
